Goal: Check status: Check status

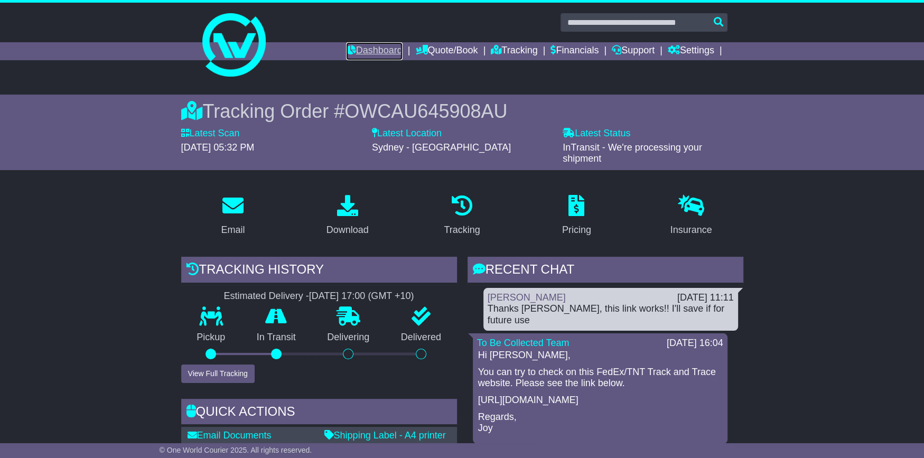
click at [356, 50] on link "Dashboard" at bounding box center [374, 51] width 56 height 18
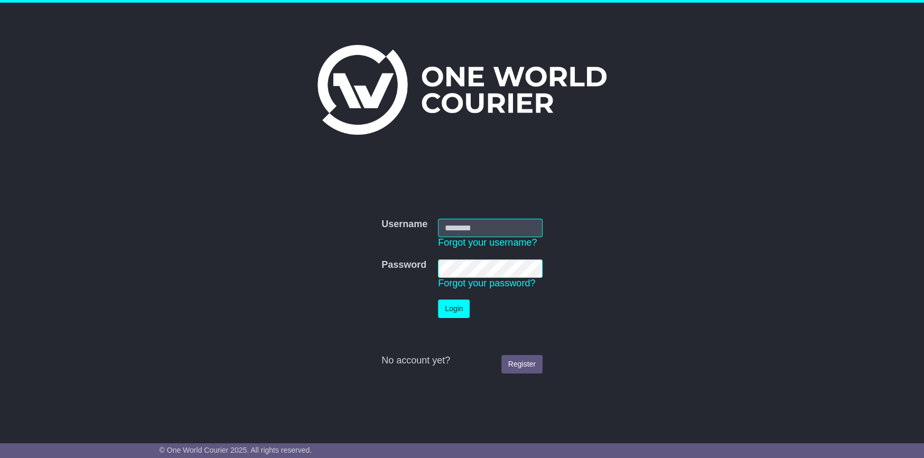
type input "**********"
click at [450, 312] on button "Login" at bounding box center [454, 308] width 32 height 18
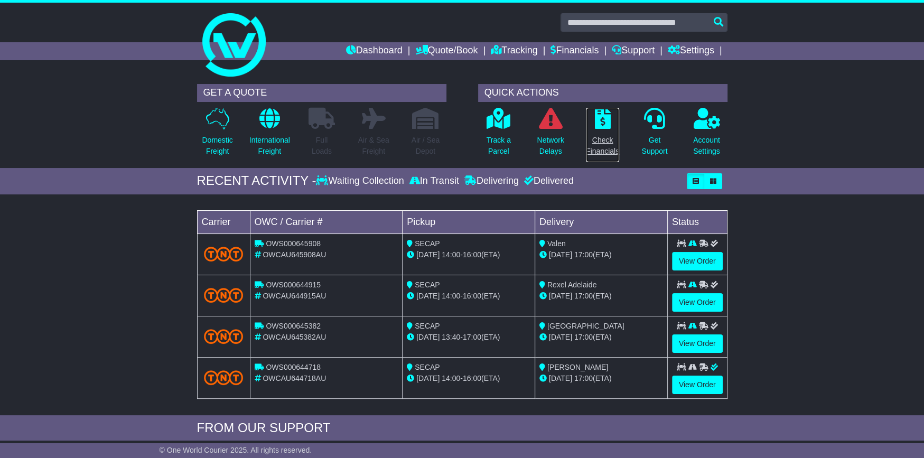
click at [607, 117] on icon at bounding box center [603, 118] width 16 height 21
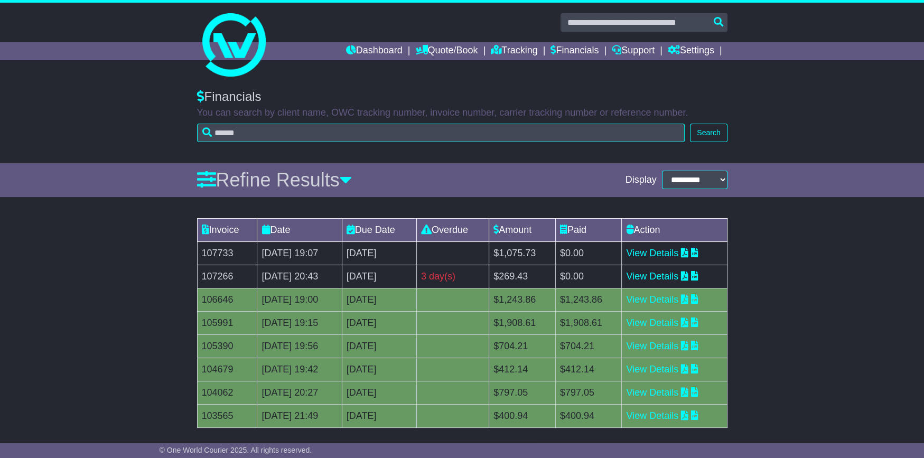
scroll to position [50, 0]
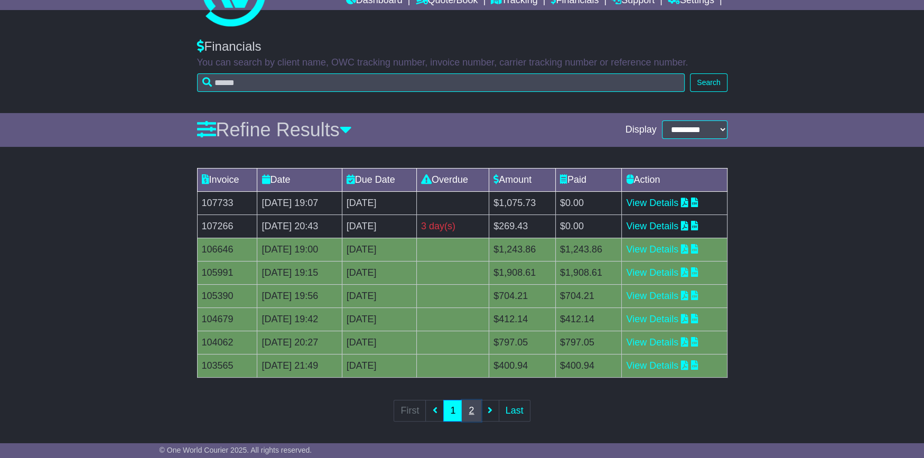
click at [469, 412] on link "2" at bounding box center [470, 411] width 19 height 22
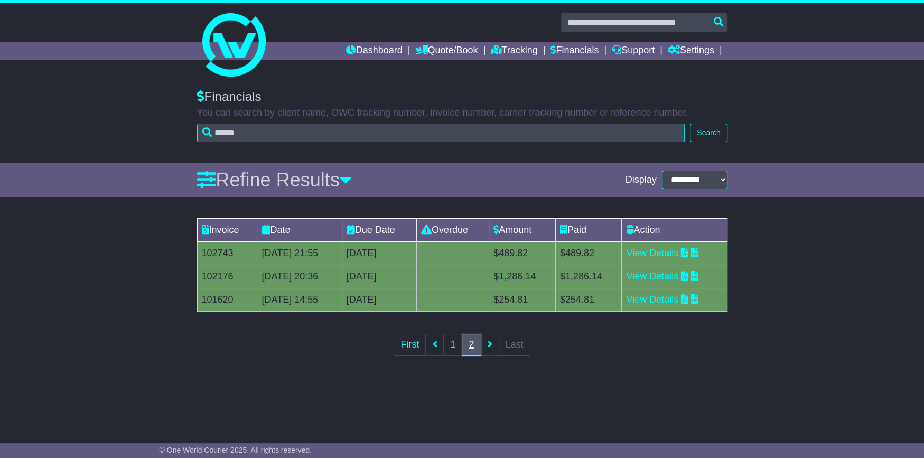
scroll to position [0, 0]
click at [435, 347] on icon at bounding box center [434, 344] width 5 height 10
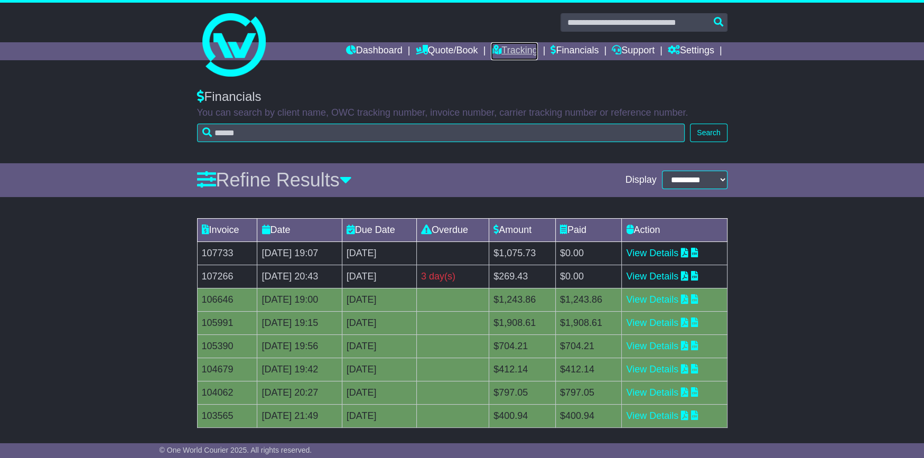
click at [503, 48] on link "Tracking" at bounding box center [514, 51] width 46 height 18
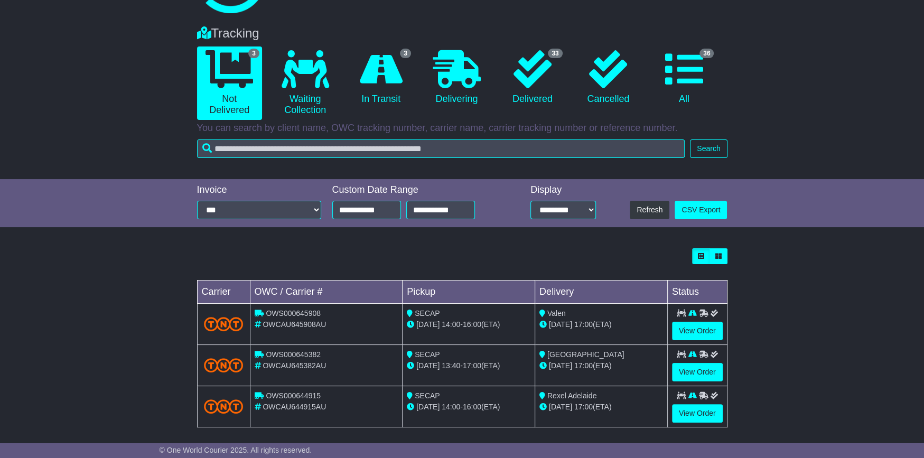
scroll to position [67, 0]
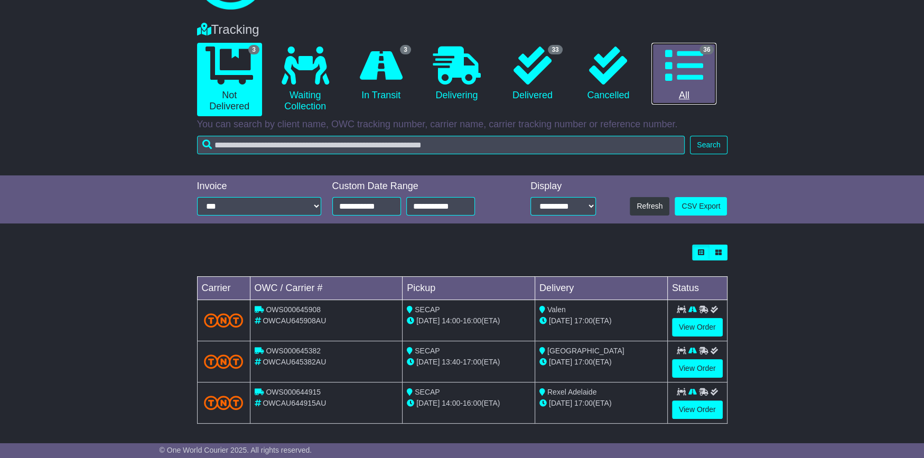
click at [687, 63] on icon at bounding box center [684, 65] width 38 height 38
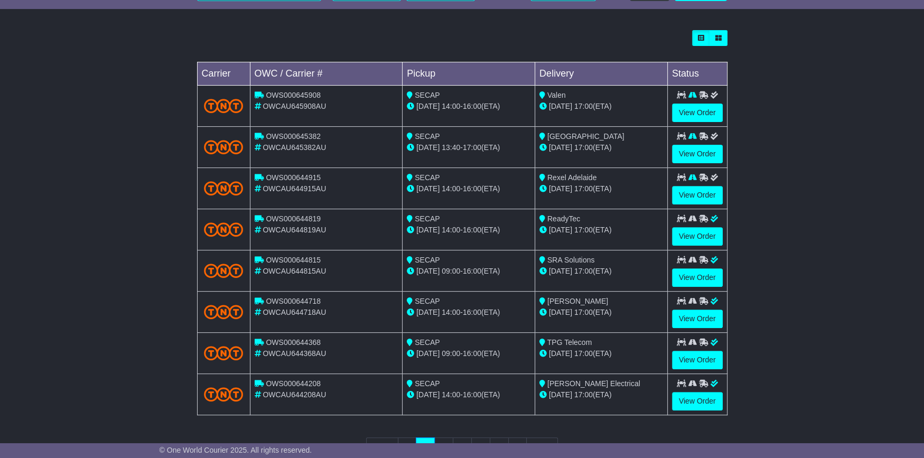
scroll to position [316, 0]
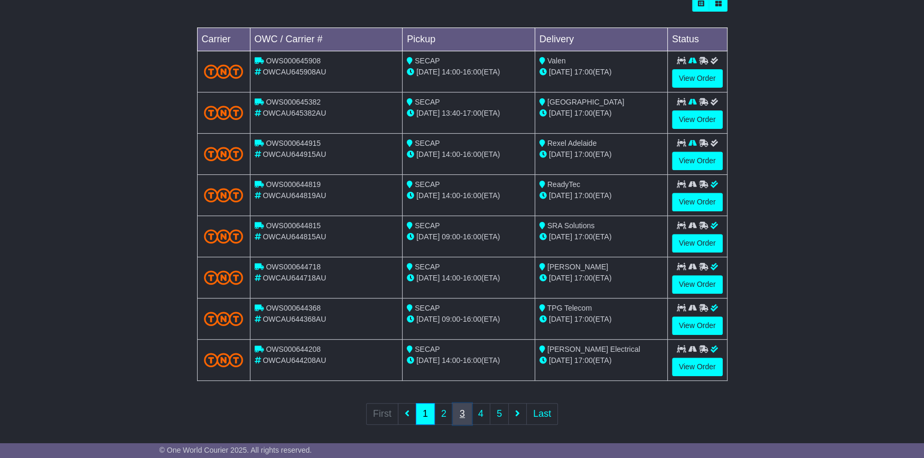
click at [462, 409] on link "3" at bounding box center [462, 414] width 19 height 22
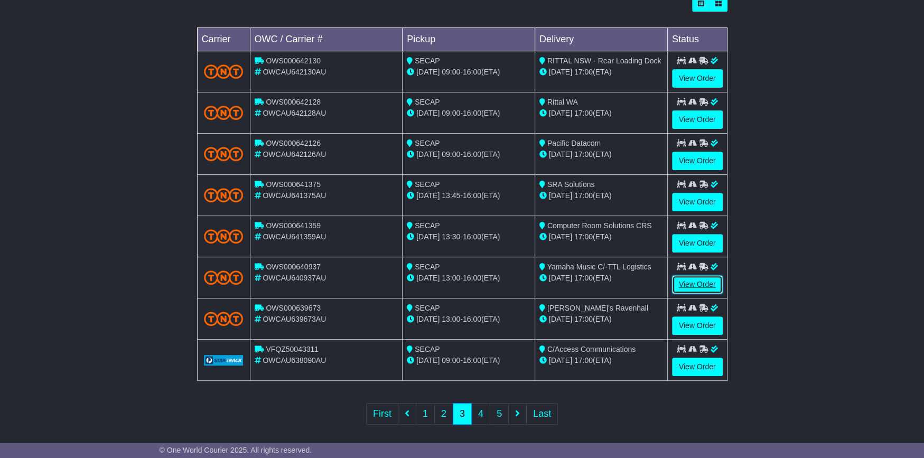
click at [691, 277] on link "View Order" at bounding box center [697, 284] width 51 height 18
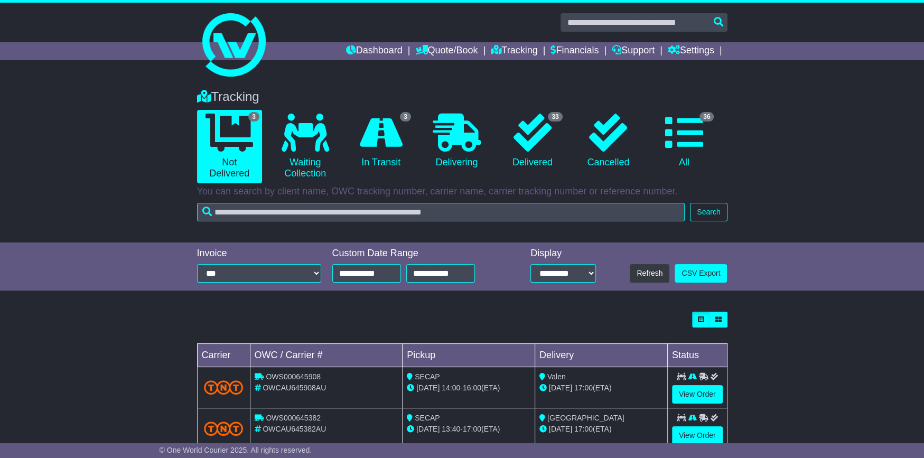
scroll to position [67, 0]
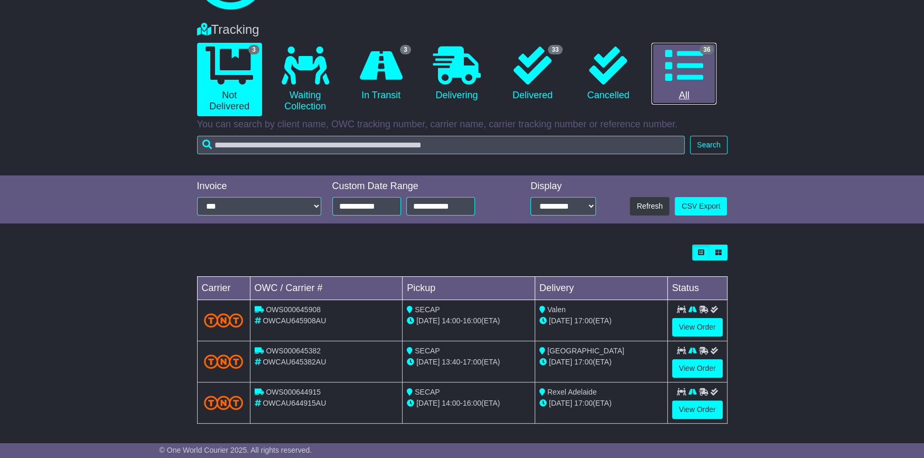
click at [687, 65] on icon at bounding box center [684, 65] width 38 height 38
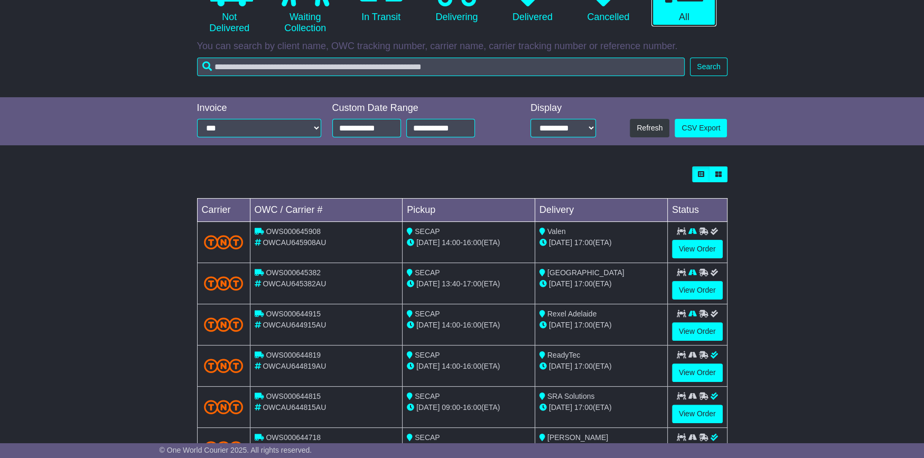
scroll to position [316, 0]
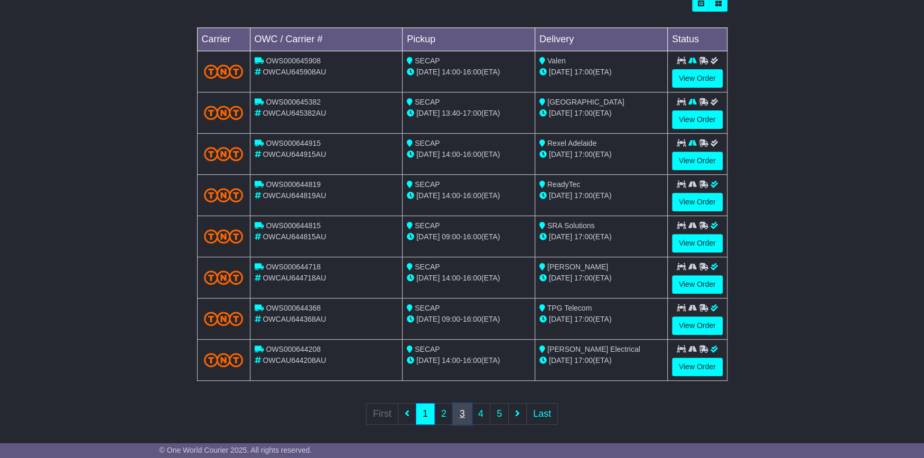
click at [459, 405] on link "3" at bounding box center [462, 414] width 19 height 22
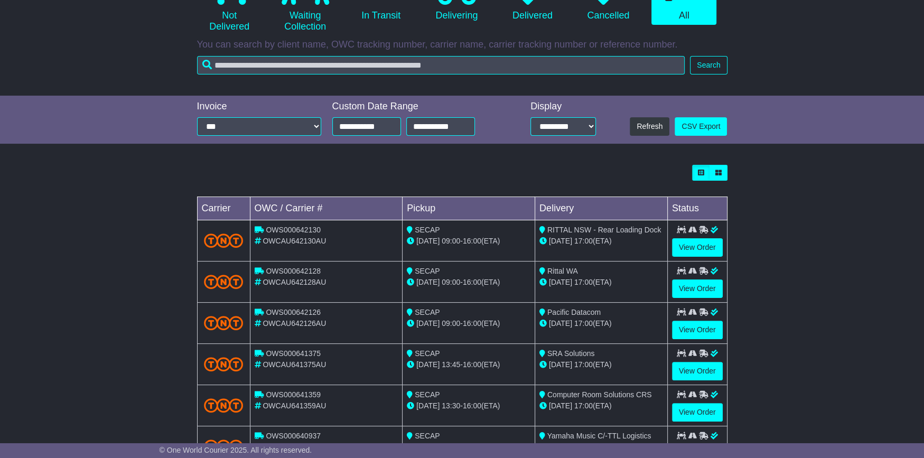
scroll to position [149, 0]
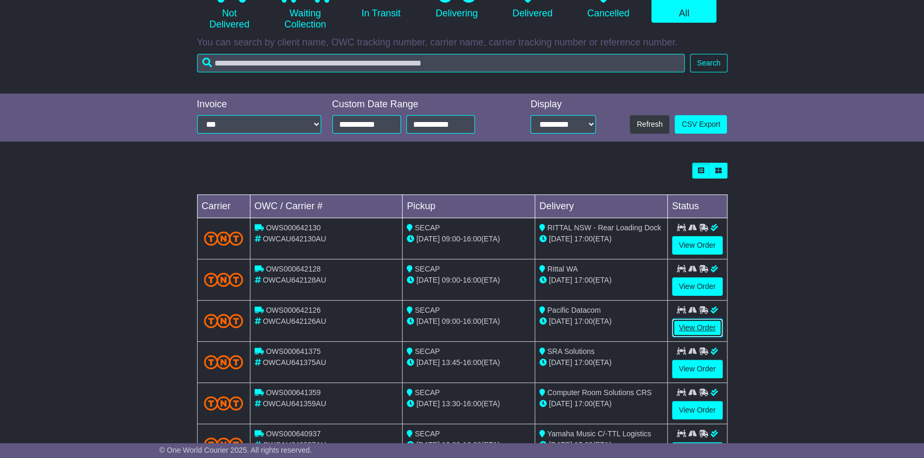
click at [691, 323] on link "View Order" at bounding box center [697, 327] width 51 height 18
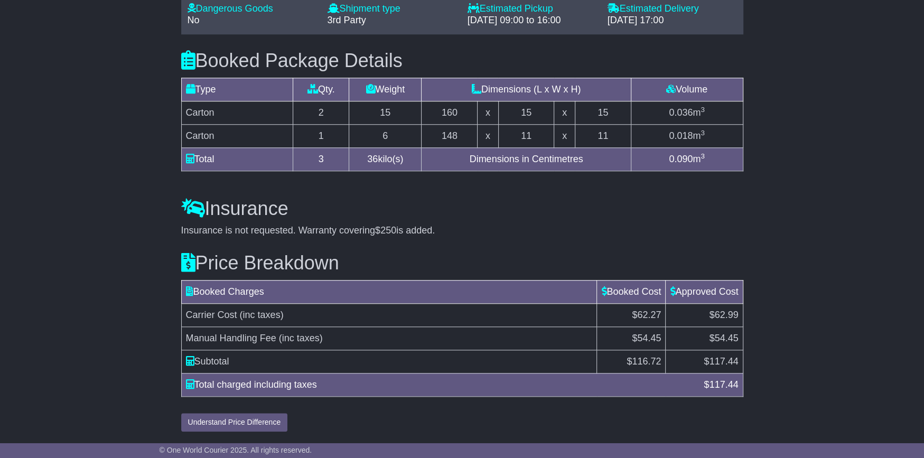
scroll to position [907, 0]
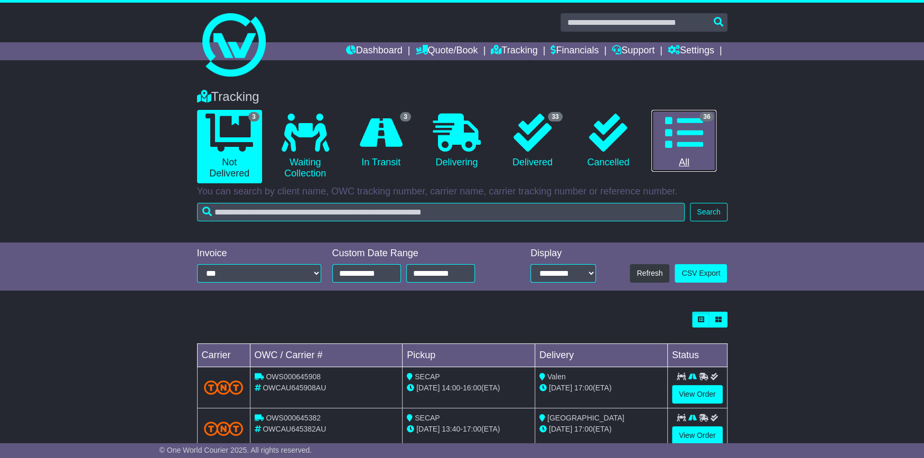
click at [698, 141] on icon at bounding box center [684, 133] width 38 height 38
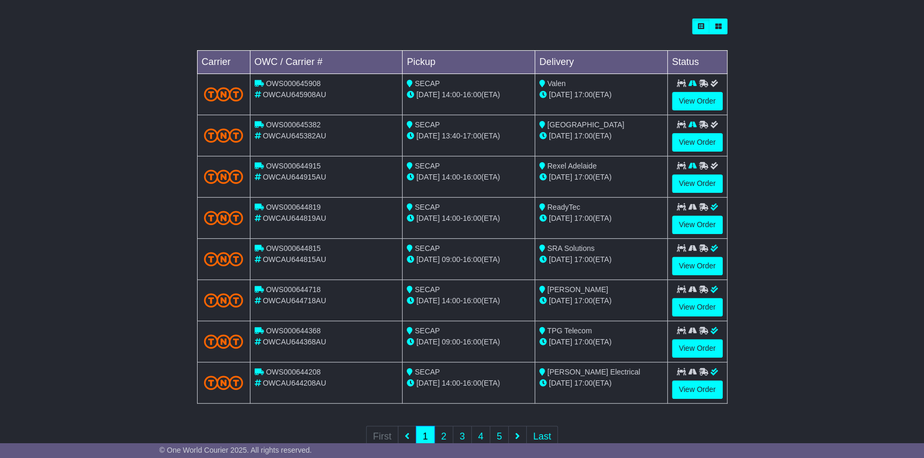
scroll to position [316, 0]
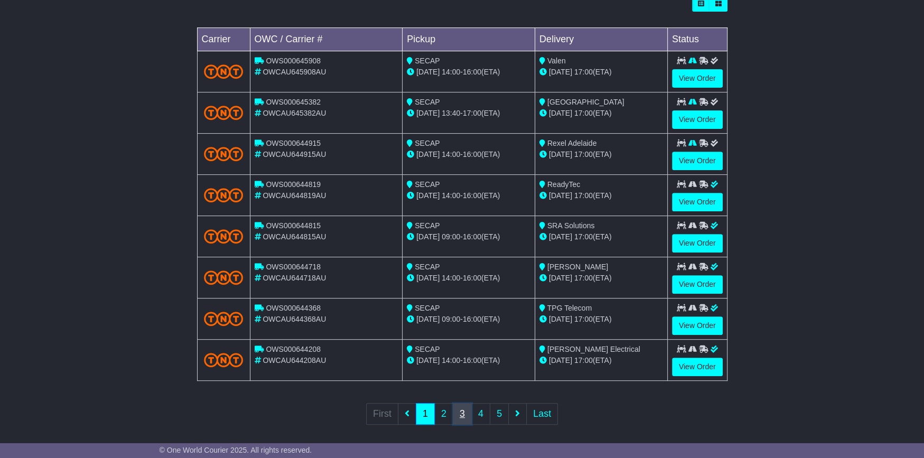
click at [460, 415] on link "3" at bounding box center [462, 414] width 19 height 22
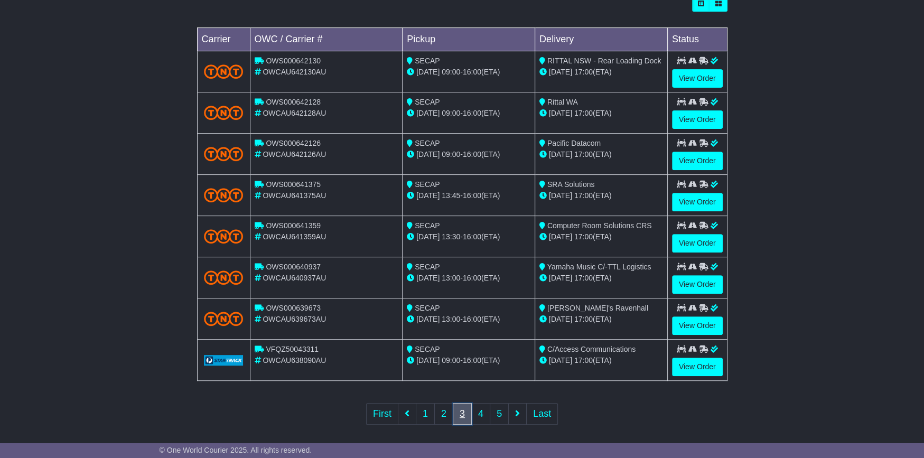
scroll to position [0, 0]
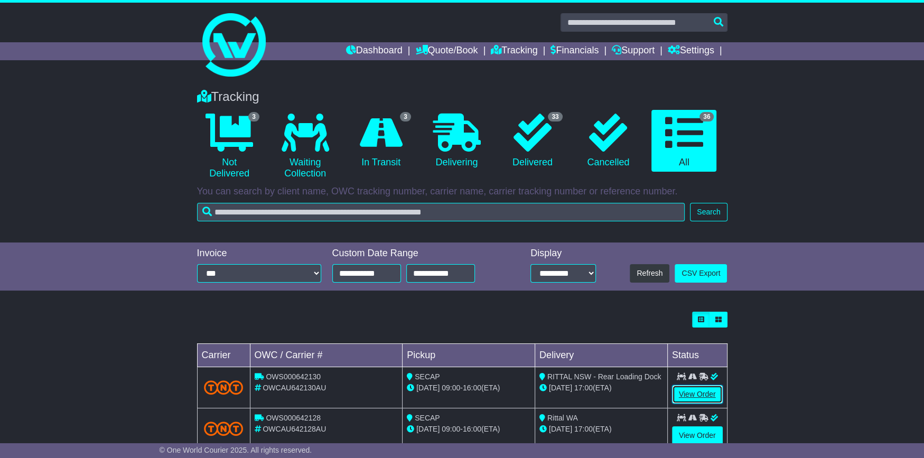
click at [696, 392] on link "View Order" at bounding box center [697, 394] width 51 height 18
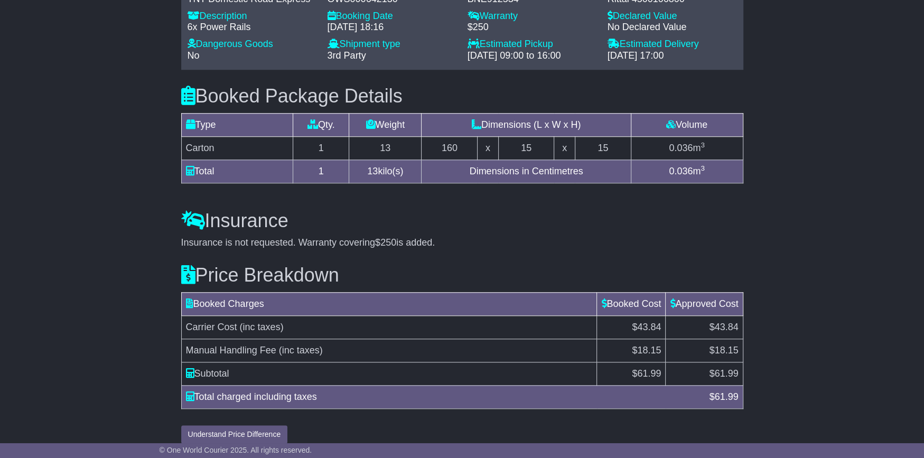
scroll to position [840, 0]
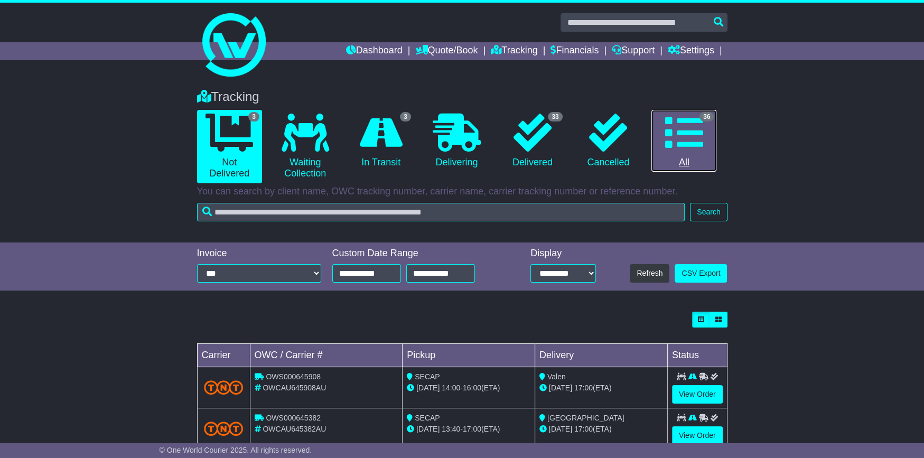
click at [701, 144] on icon at bounding box center [684, 133] width 38 height 38
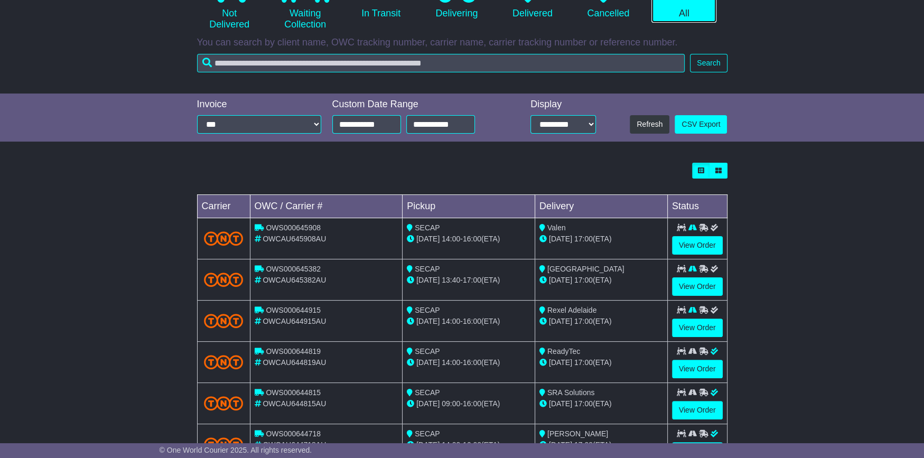
scroll to position [316, 0]
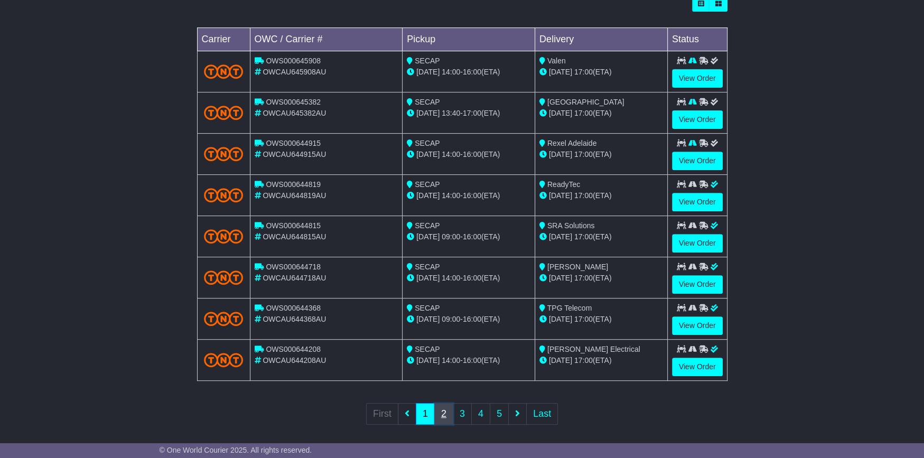
click at [444, 411] on link "2" at bounding box center [443, 414] width 19 height 22
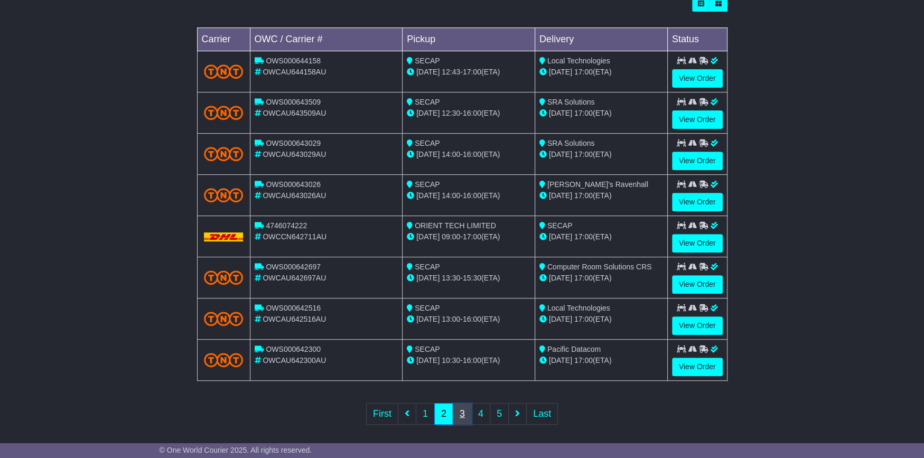
click at [465, 407] on link "3" at bounding box center [462, 414] width 19 height 22
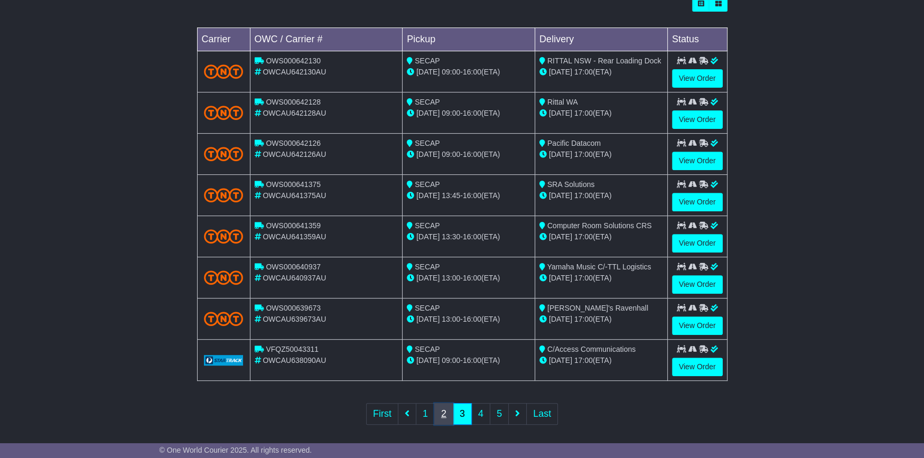
click at [444, 410] on link "2" at bounding box center [443, 414] width 19 height 22
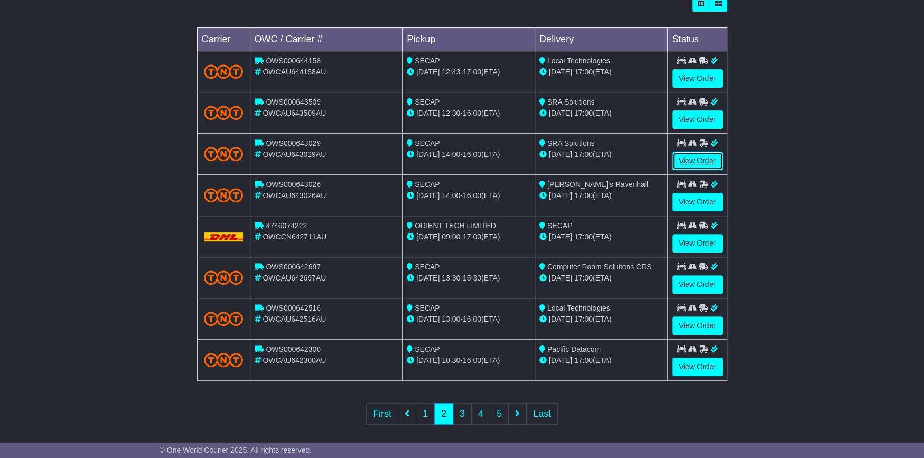
click at [694, 156] on link "View Order" at bounding box center [697, 161] width 51 height 18
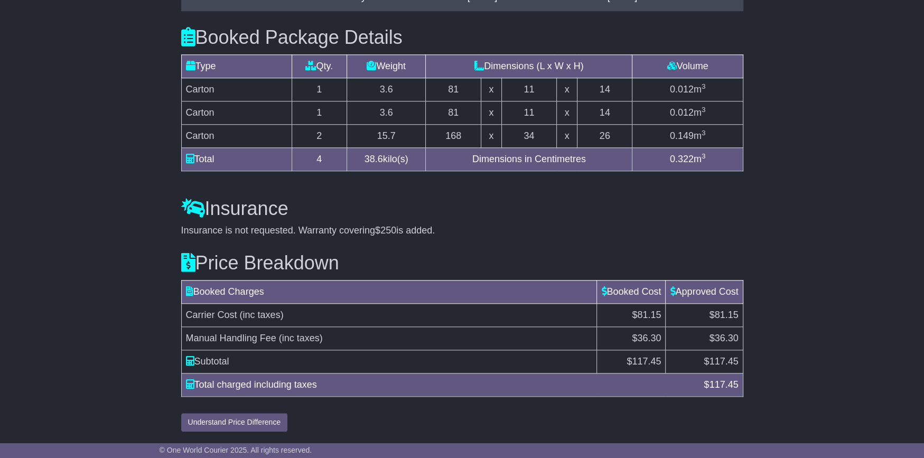
scroll to position [930, 0]
